Goal: Find specific page/section: Find specific page/section

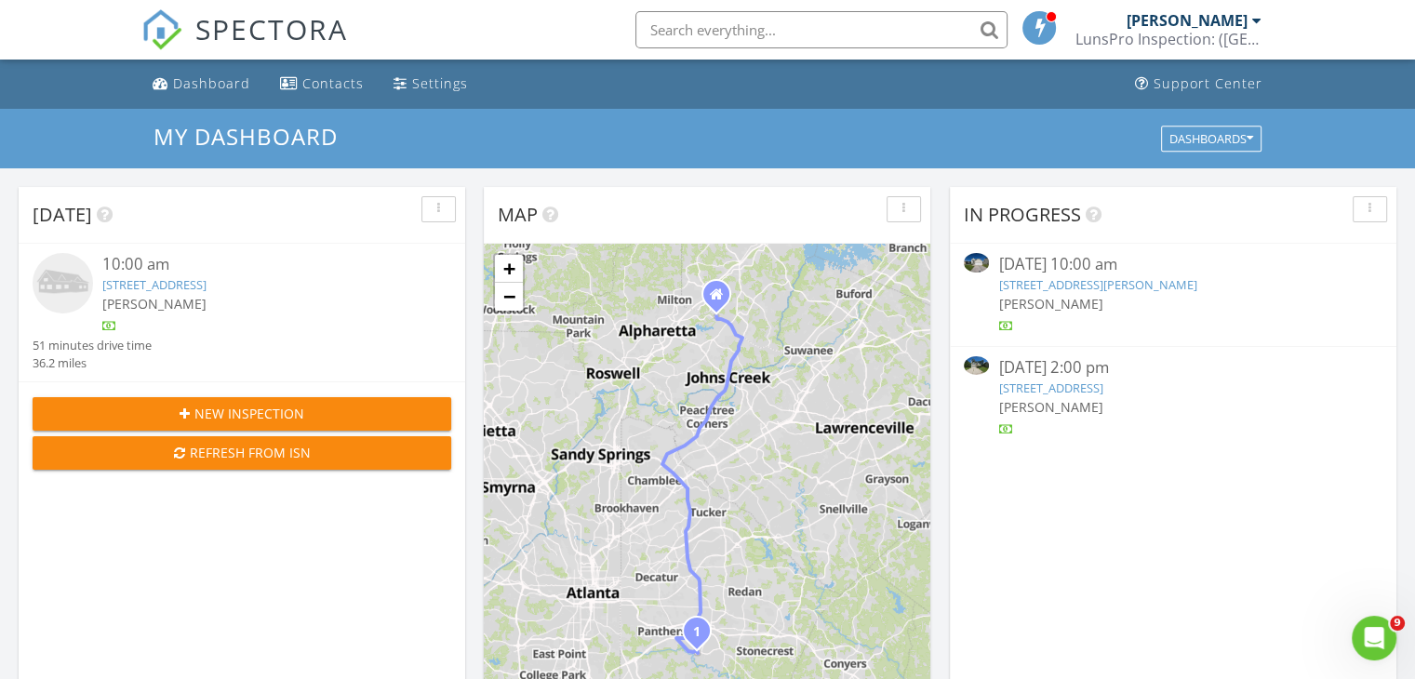
click at [1143, 291] on link "7889 Winkman Dr, Fairburn, GA 30213" at bounding box center [1097, 284] width 198 height 17
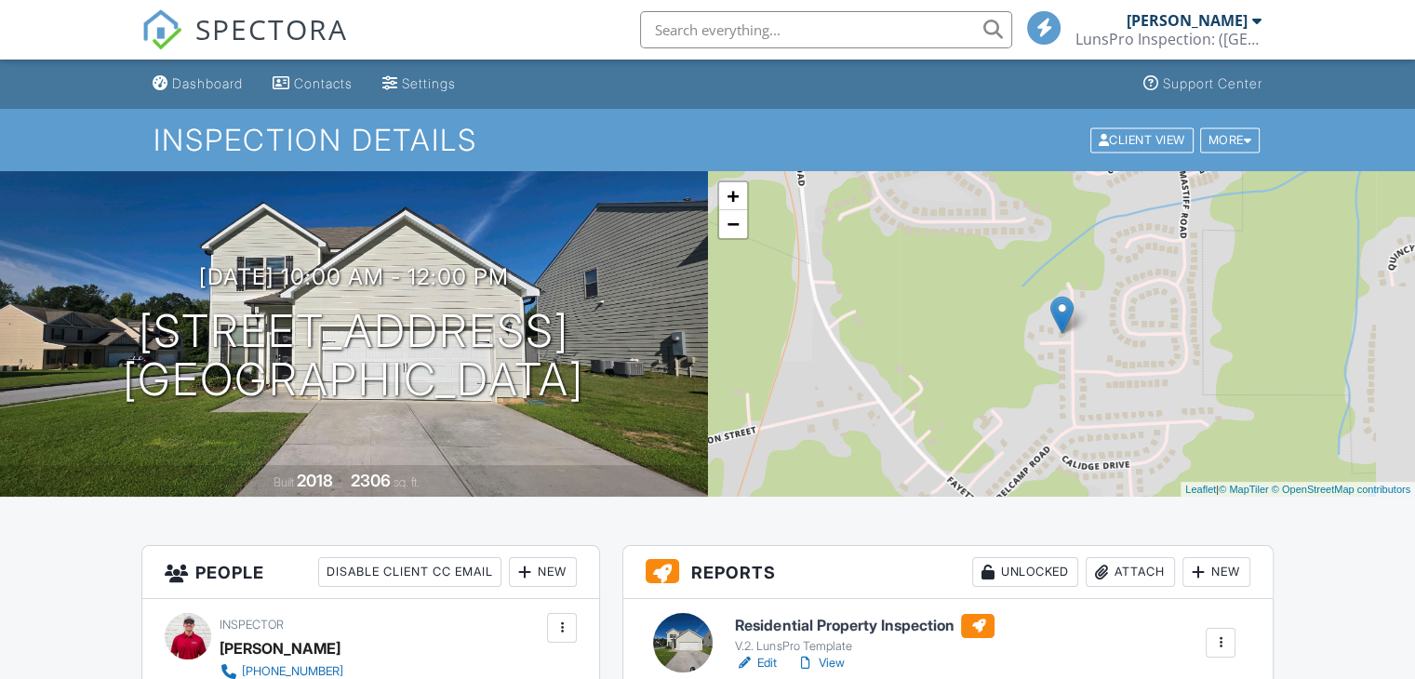
click at [767, 659] on link "Edit" at bounding box center [756, 663] width 42 height 19
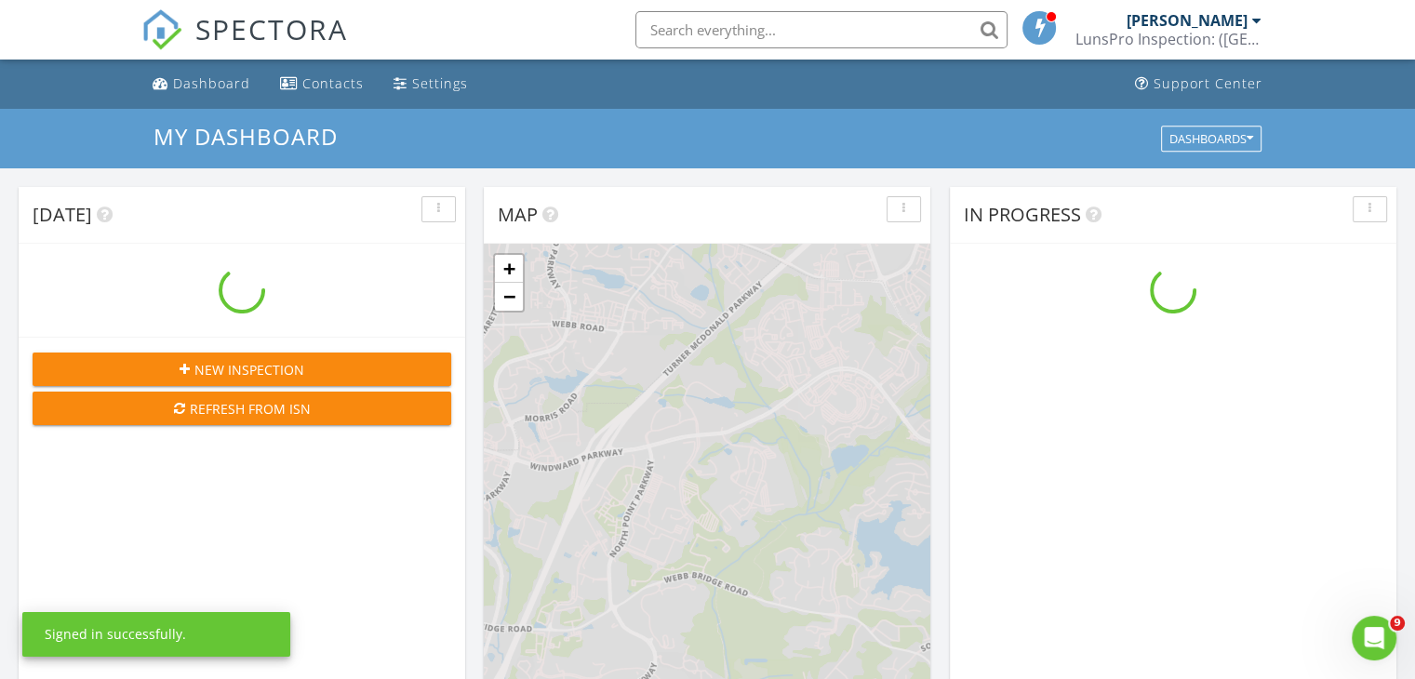
scroll to position [1722, 1444]
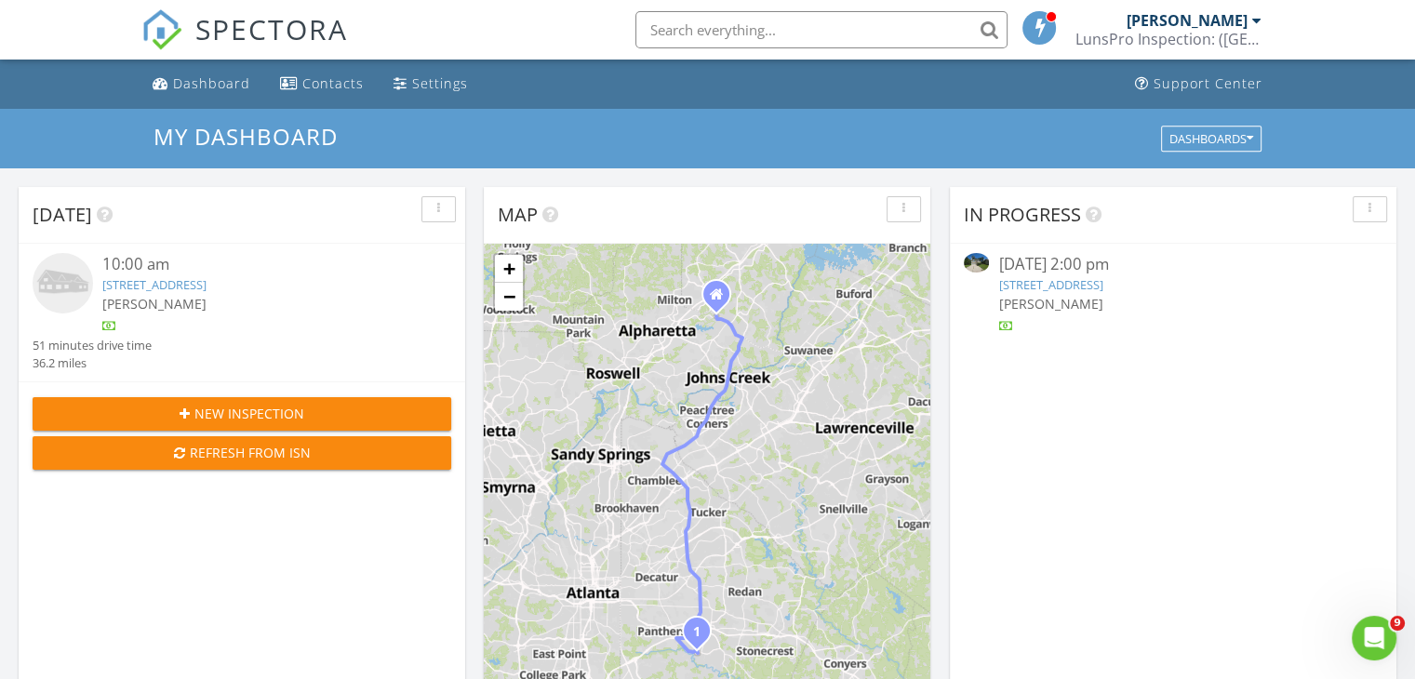
click at [1103, 291] on link "5960 Castlegate Dr, Douglasville, GA 30135" at bounding box center [1050, 284] width 104 height 17
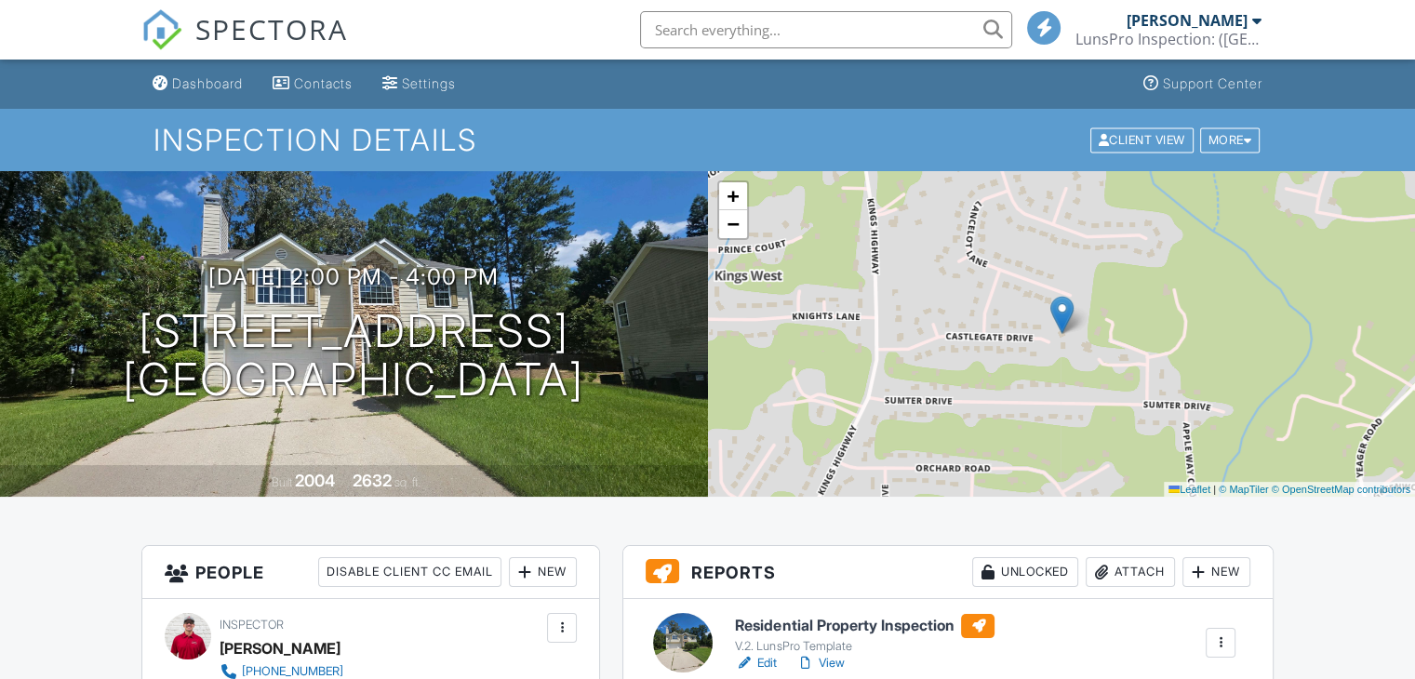
click at [756, 664] on link "Edit" at bounding box center [756, 663] width 42 height 19
